Goal: Check status: Check status

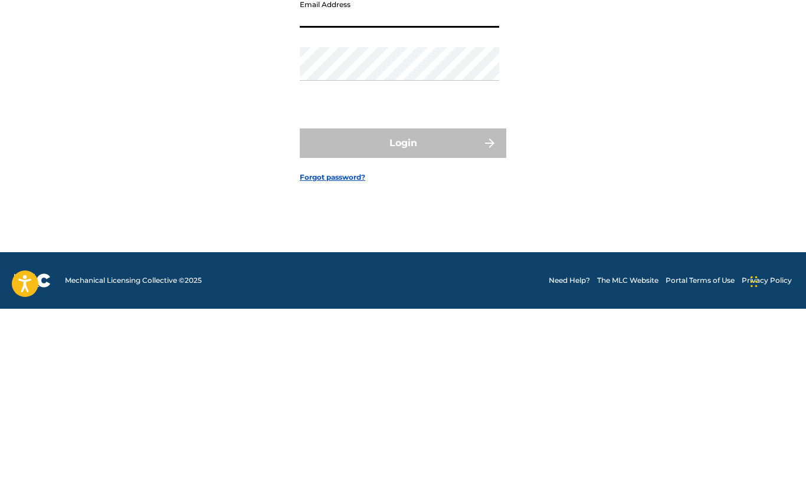
type input "[EMAIL_ADDRESS][DOMAIN_NAME]"
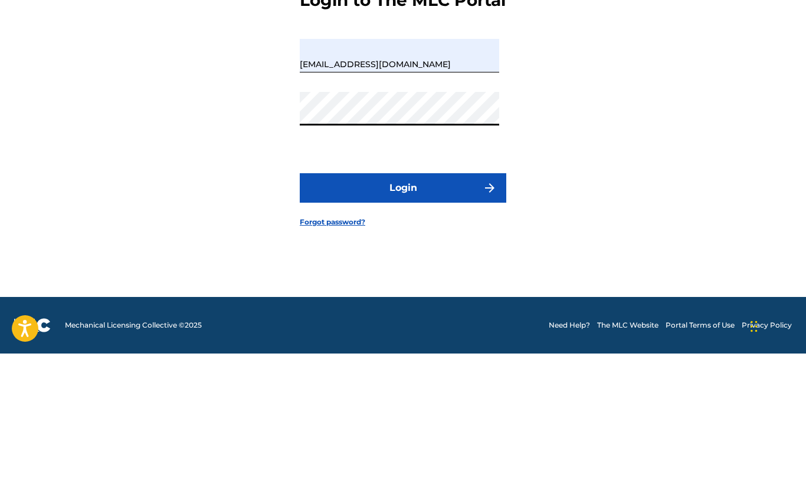
click at [417, 322] on button "Login" at bounding box center [403, 336] width 206 height 29
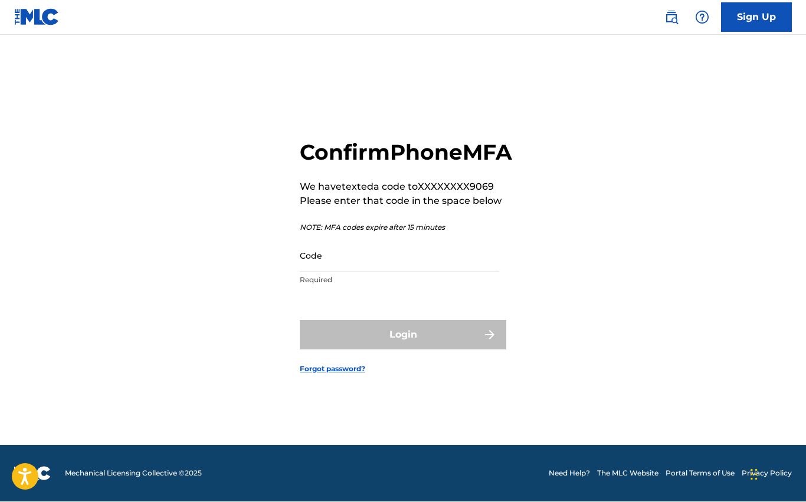
click at [349, 239] on input "Code" at bounding box center [399, 256] width 199 height 34
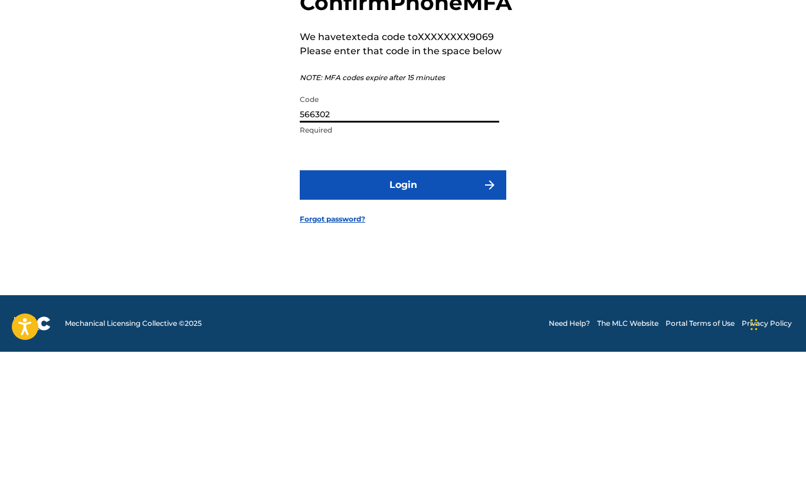
type input "566302"
click at [408, 321] on button "Login" at bounding box center [403, 335] width 206 height 29
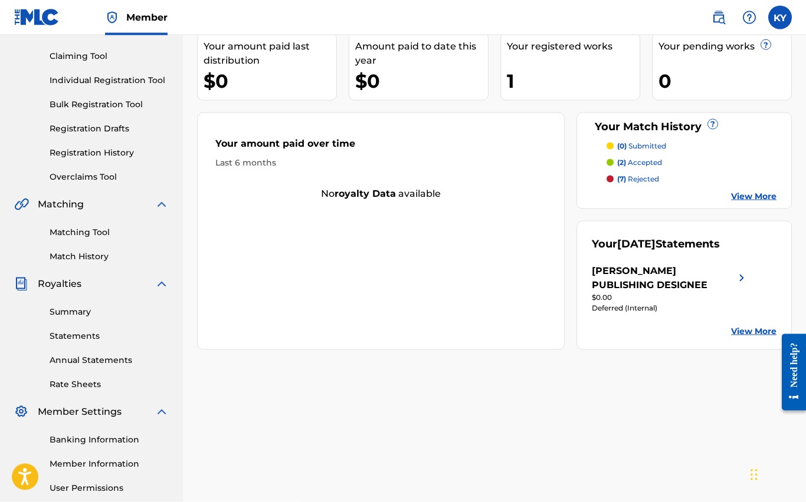
scroll to position [118, 0]
click at [96, 334] on link "Statements" at bounding box center [109, 336] width 119 height 12
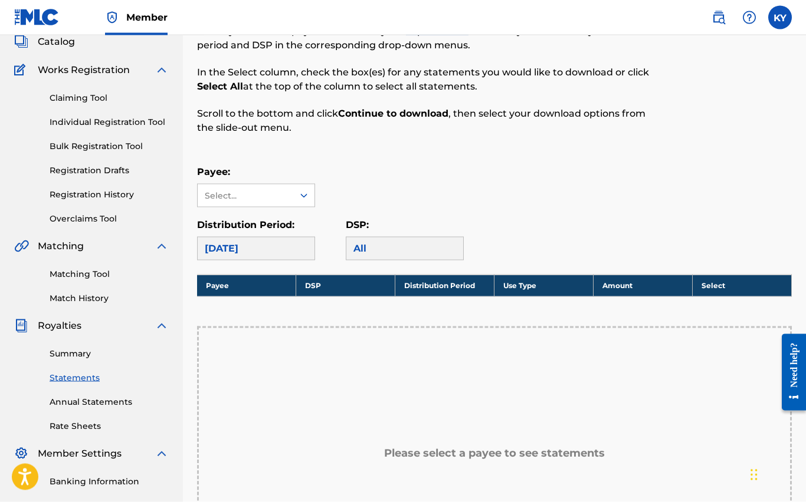
scroll to position [79, 0]
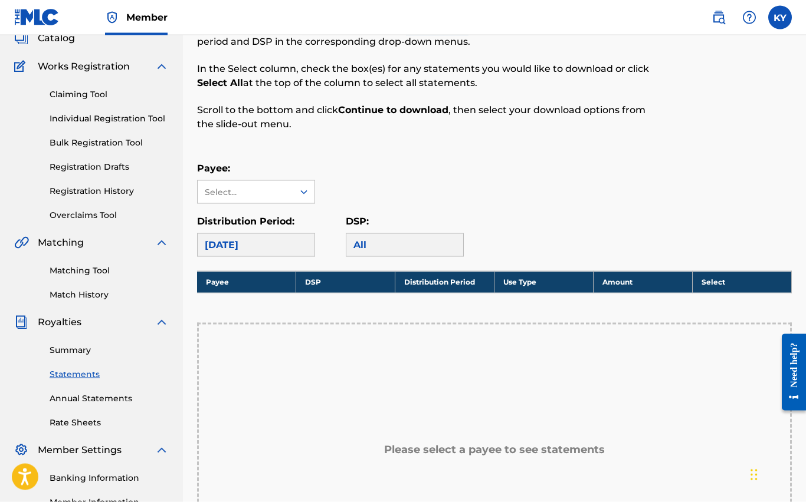
click at [118, 396] on link "Annual Statements" at bounding box center [109, 399] width 119 height 12
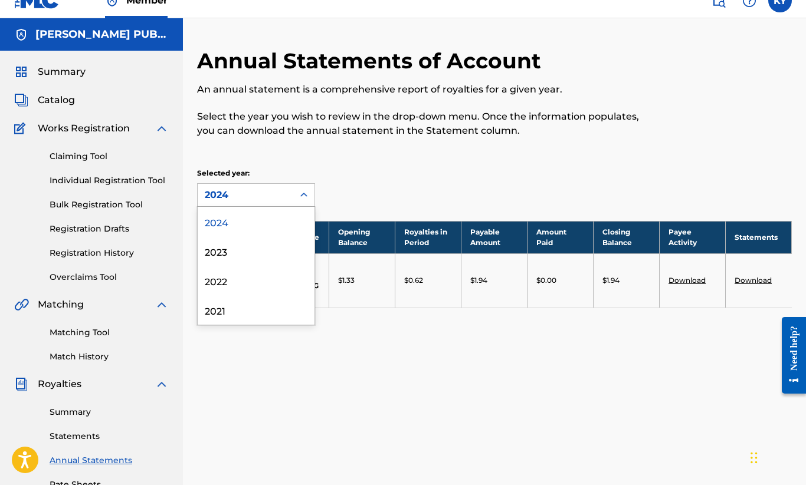
scroll to position [17, 0]
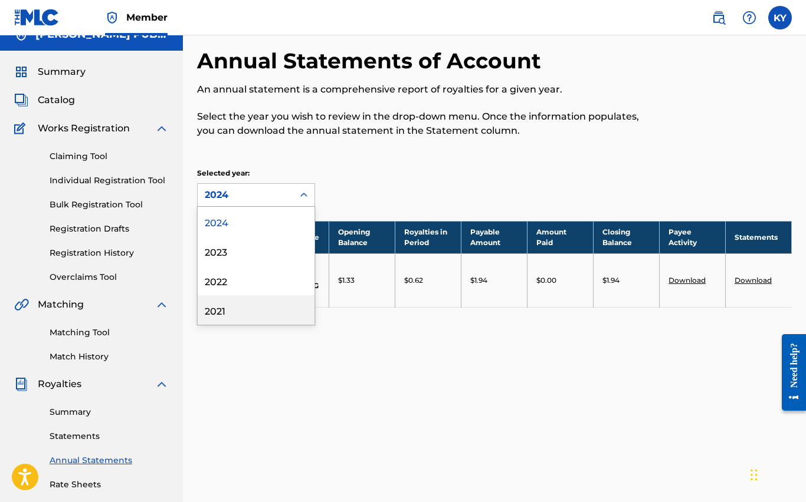
click at [237, 309] on div "2021" at bounding box center [256, 309] width 117 height 29
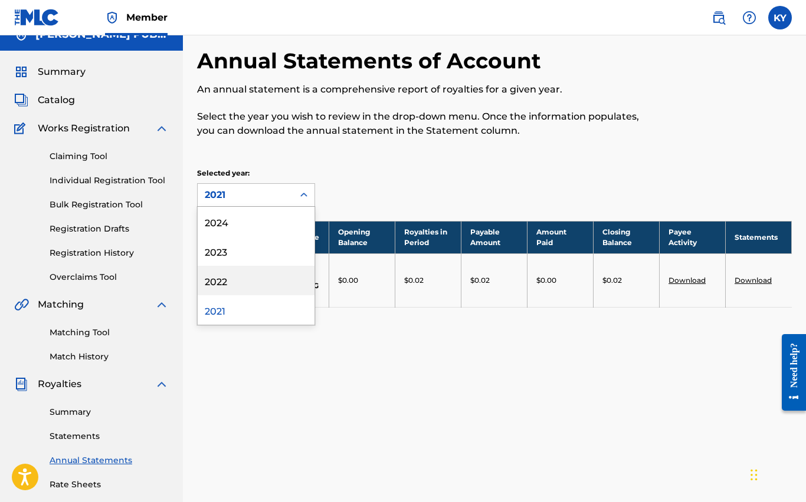
click at [241, 279] on div "2022" at bounding box center [256, 280] width 117 height 29
click at [242, 254] on div "2023" at bounding box center [256, 250] width 117 height 29
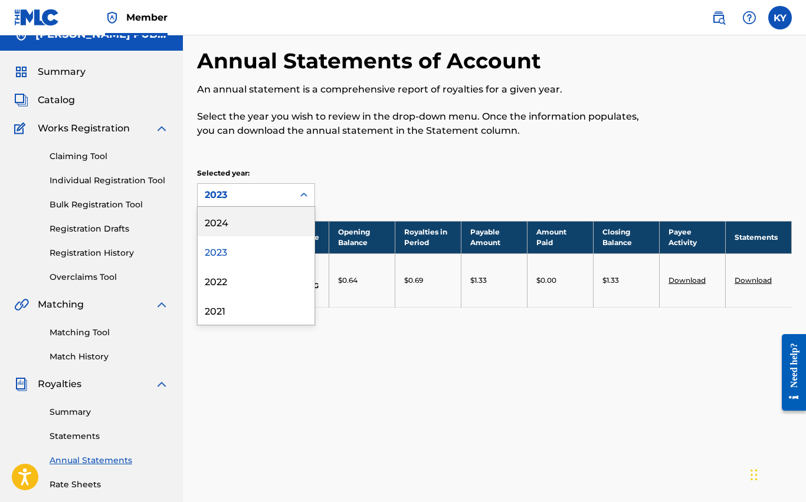
click at [238, 224] on div "2024" at bounding box center [256, 221] width 117 height 29
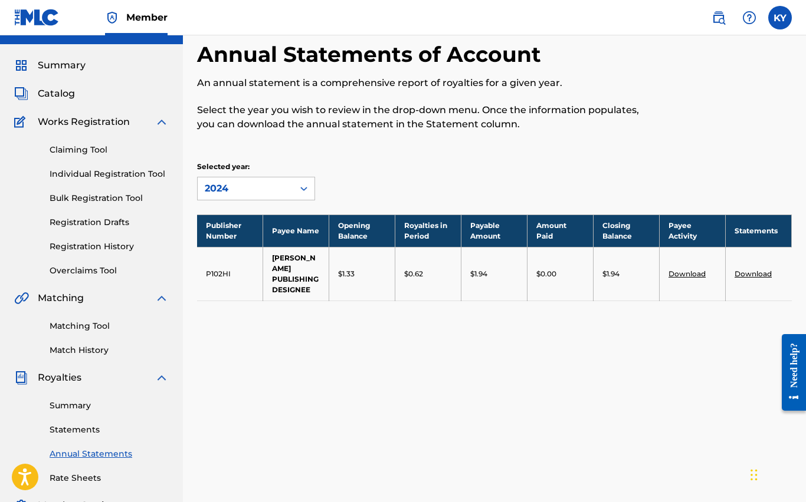
scroll to position [0, 0]
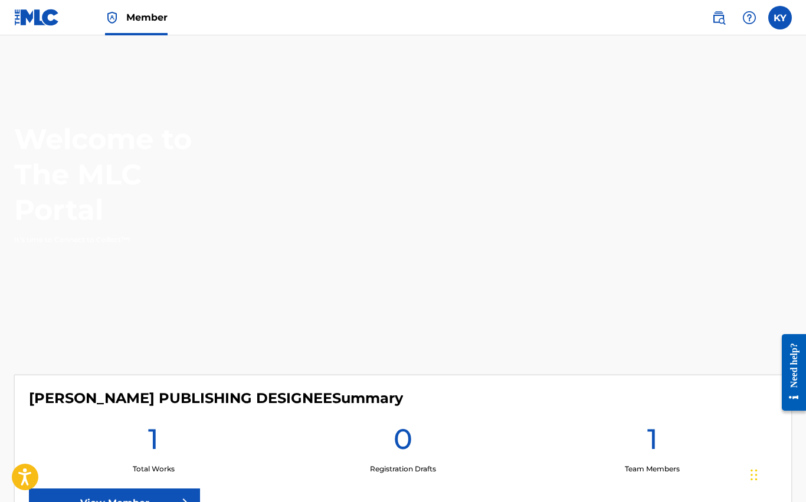
scroll to position [63, 0]
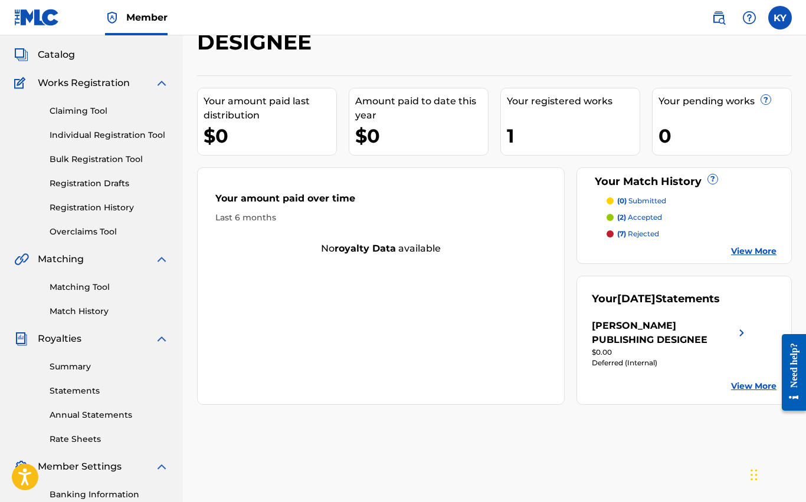
click at [718, 17] on img at bounding box center [718, 18] width 14 height 14
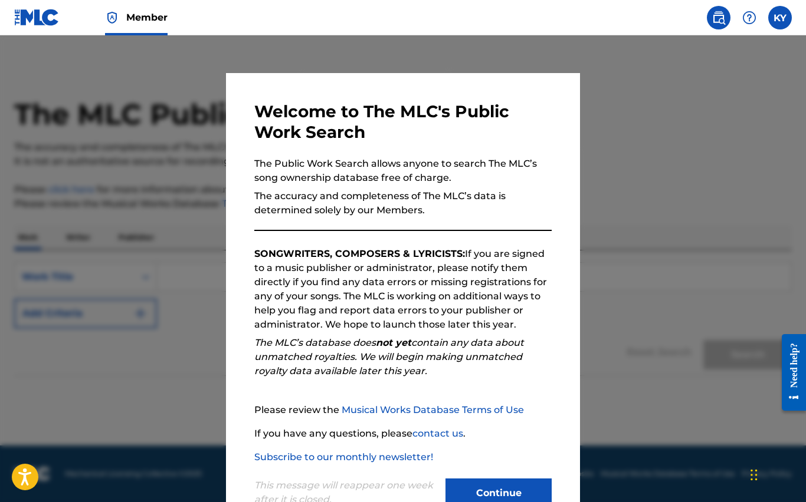
scroll to position [63, 0]
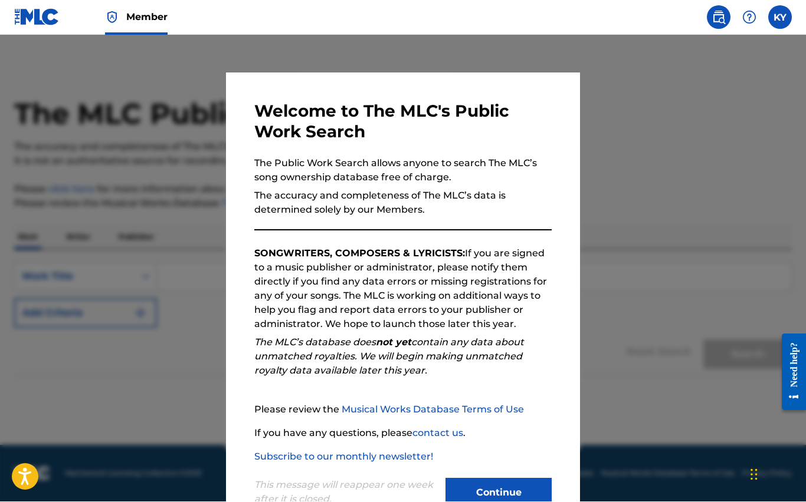
click at [509, 494] on button "Continue" at bounding box center [498, 493] width 106 height 29
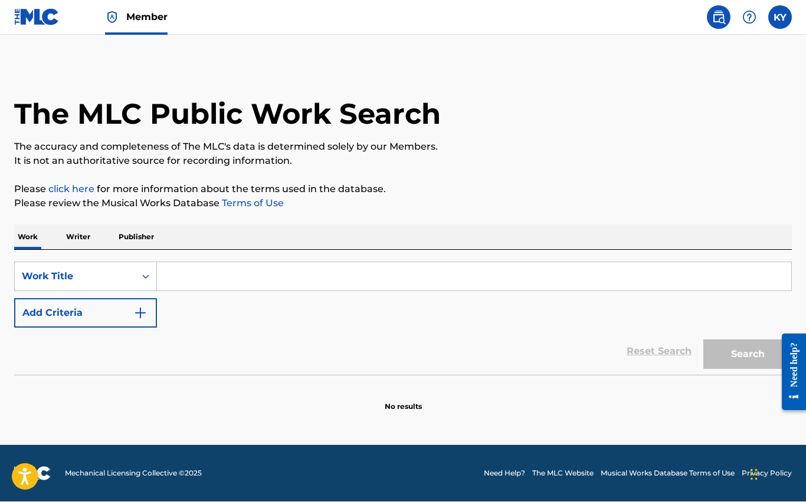
click at [66, 184] on link "click here" at bounding box center [71, 189] width 46 height 11
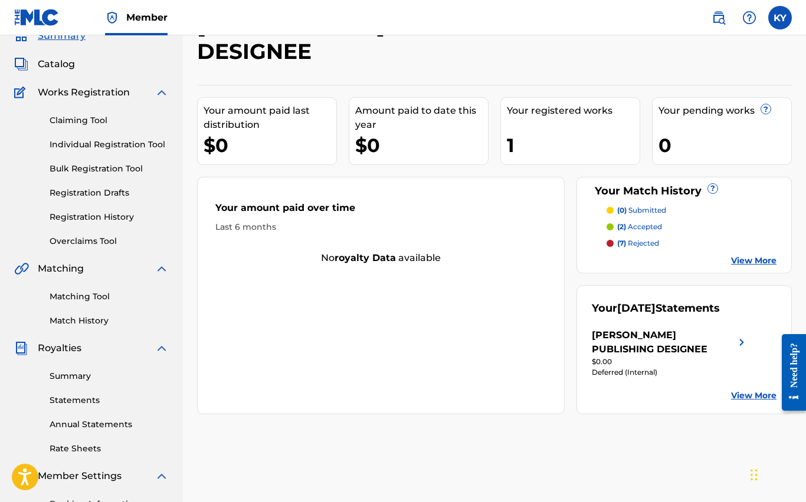
scroll to position [35, 0]
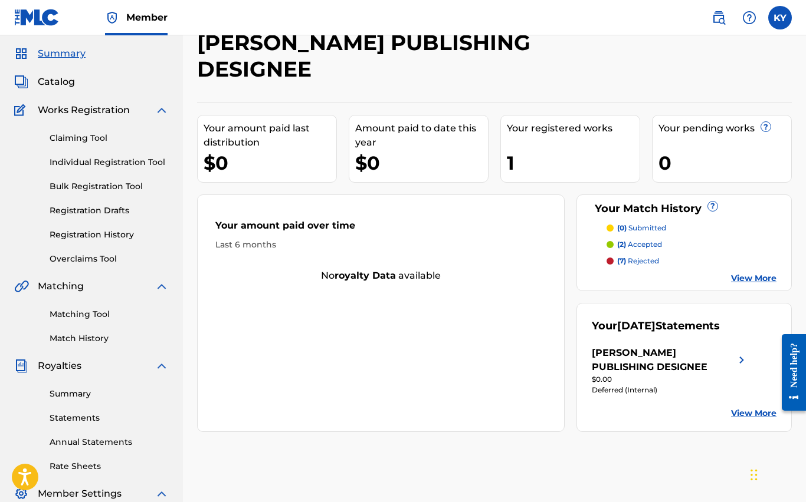
click at [750, 420] on link "View More" at bounding box center [753, 414] width 45 height 12
